Goal: Task Accomplishment & Management: Manage account settings

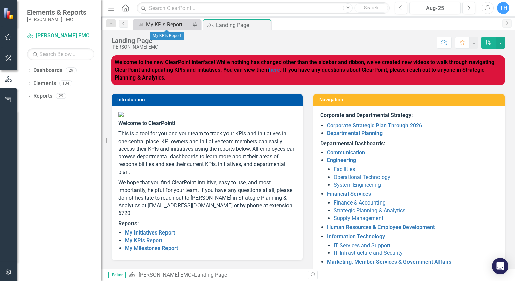
click at [170, 24] on div "My KPIs Report" at bounding box center [168, 24] width 45 height 8
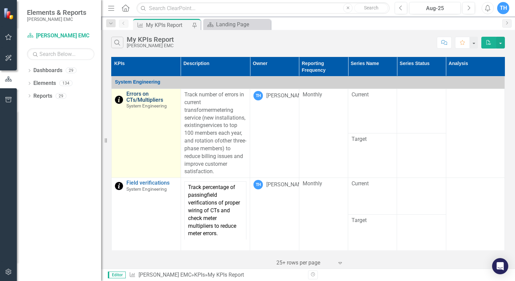
click at [150, 100] on link "Errors on CTs/Multipliers" at bounding box center [151, 97] width 51 height 12
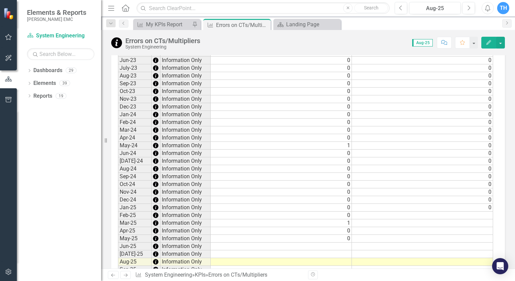
scroll to position [649, 0]
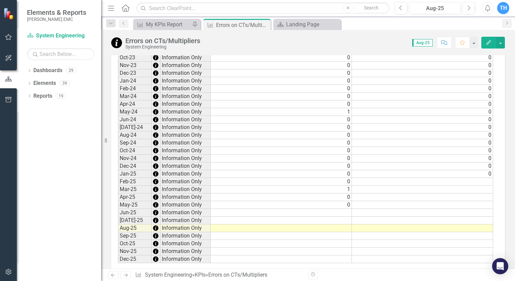
click at [118, 224] on div "Period Status Current Target Jan-22 Information Only 0 0 Feb-22 Information Onl…" at bounding box center [118, 73] width 0 height 380
click at [319, 214] on td at bounding box center [281, 213] width 141 height 8
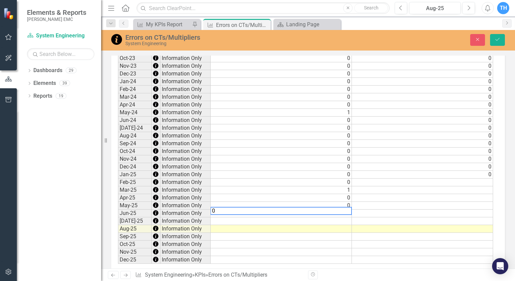
type textarea "0"
click at [326, 219] on td at bounding box center [281, 221] width 141 height 8
type textarea "0"
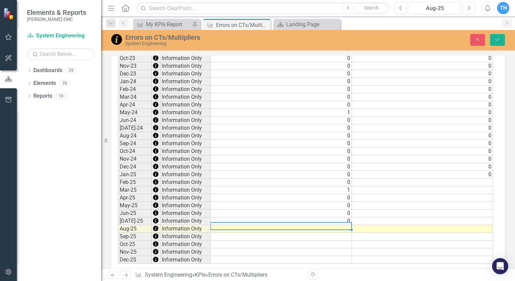
click at [328, 227] on td at bounding box center [281, 229] width 141 height 8
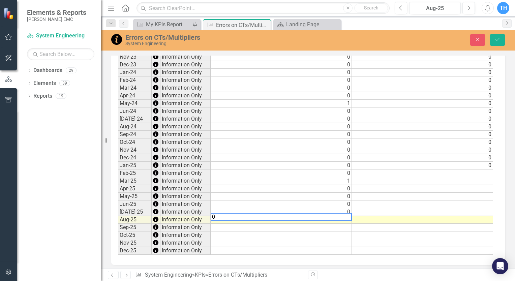
scroll to position [662, 0]
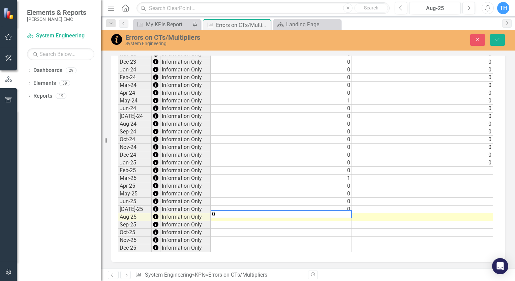
type textarea "0"
click at [118, 226] on div "Period Status Current Target Jan-22 Information Only 0 0 Feb-22 Information Onl…" at bounding box center [118, 62] width 0 height 380
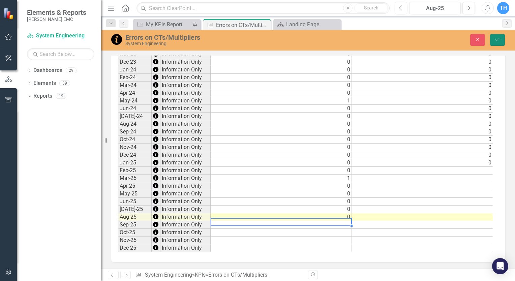
click at [496, 45] on button "Save" at bounding box center [497, 40] width 15 height 12
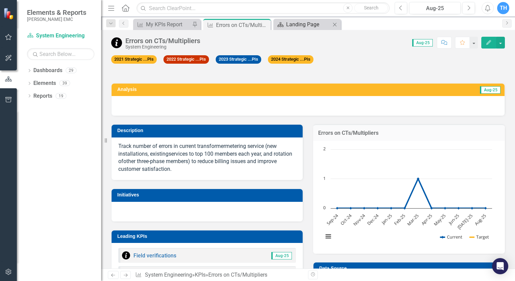
click at [293, 26] on div "Landing Page" at bounding box center [308, 24] width 45 height 8
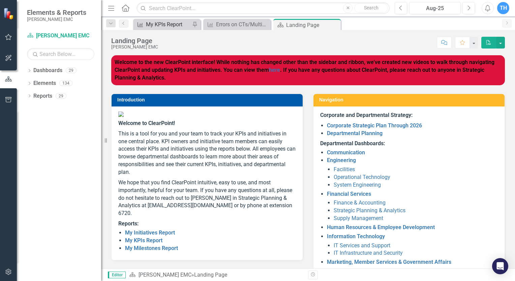
click at [148, 25] on div "My KPIs Report" at bounding box center [168, 24] width 45 height 8
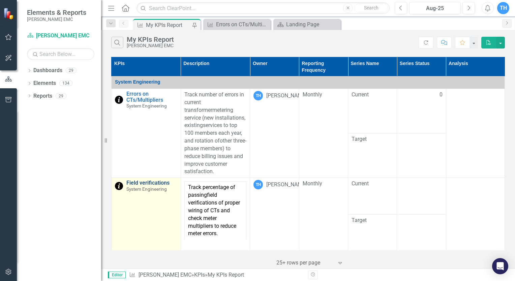
click at [145, 186] on link "Field verifications" at bounding box center [151, 183] width 51 height 6
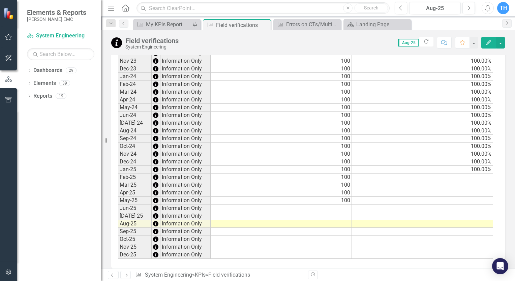
scroll to position [600, 0]
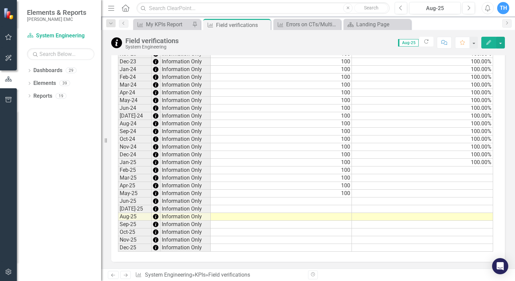
click at [325, 199] on td at bounding box center [281, 202] width 141 height 8
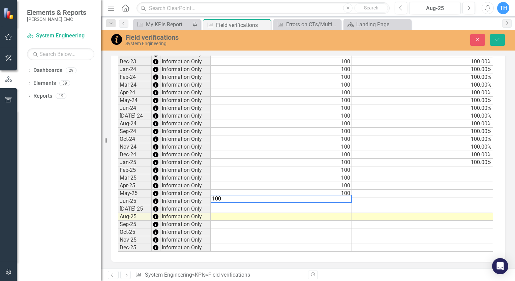
click at [330, 207] on td at bounding box center [281, 209] width 141 height 8
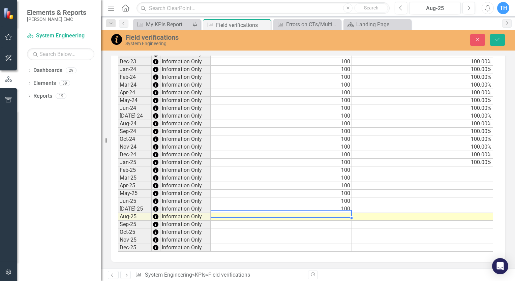
click at [330, 215] on td at bounding box center [281, 217] width 141 height 8
type textarea "100"
click at [118, 234] on div "Period Status Current Target Jan-22 Information Only 100 100.00% Feb-22 Informa…" at bounding box center [118, 62] width 0 height 380
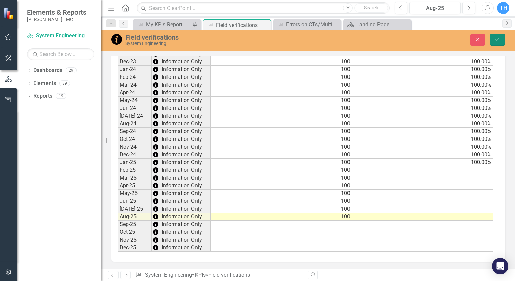
click at [494, 42] on button "Save" at bounding box center [497, 40] width 15 height 12
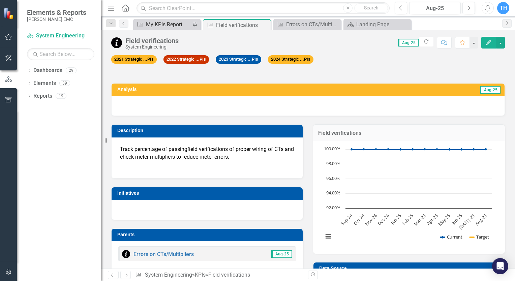
click at [157, 22] on div "My KPIs Report" at bounding box center [168, 24] width 45 height 8
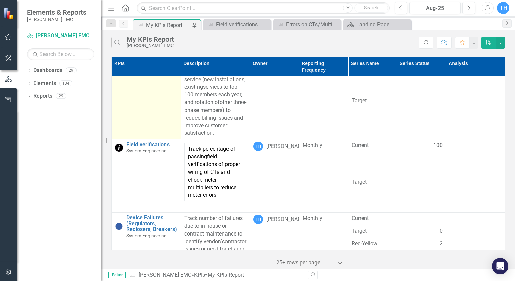
scroll to position [113, 0]
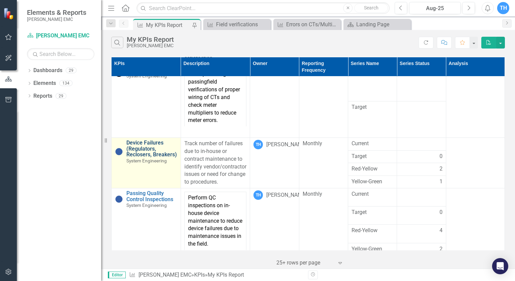
click at [149, 152] on link "Device Failures (Regulators, Reclosers, Breakers)" at bounding box center [151, 149] width 51 height 18
